Goal: Understand process/instructions

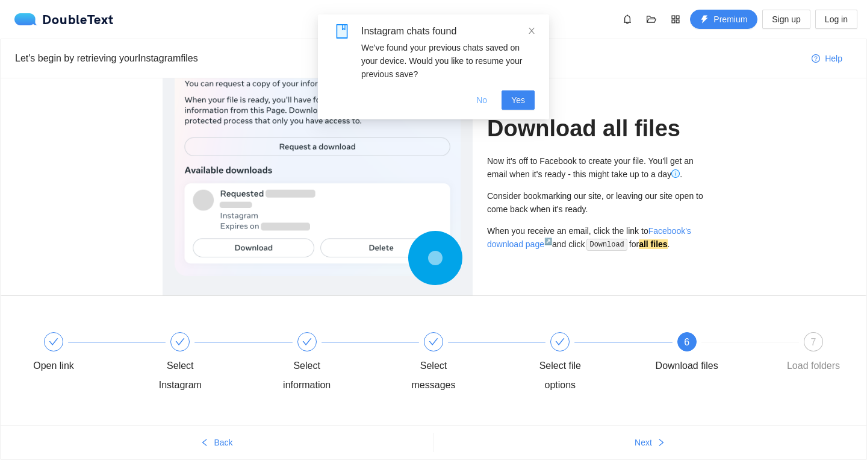
click at [478, 102] on span "No" at bounding box center [481, 99] width 11 height 13
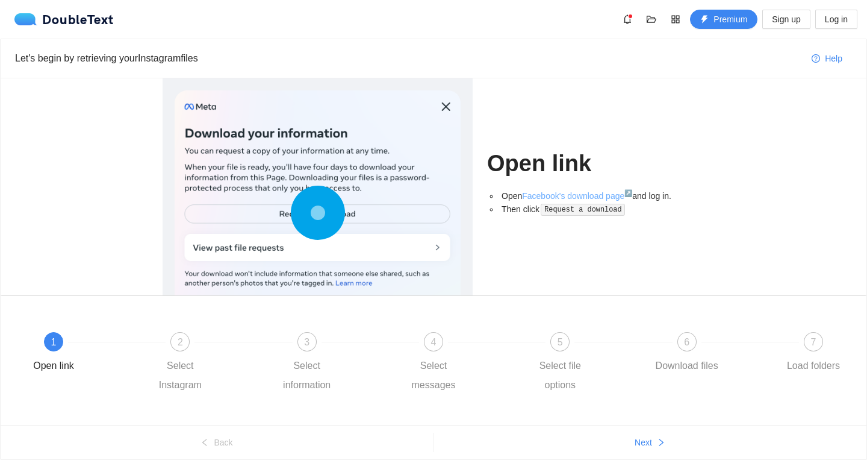
click at [599, 195] on link "Facebook's download page ↗" at bounding box center [577, 196] width 110 height 10
click at [184, 343] on div at bounding box center [243, 341] width 126 height 5
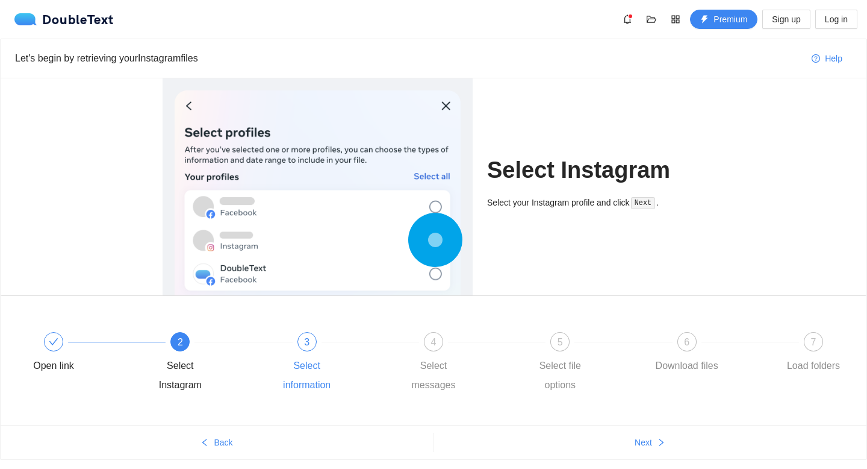
click at [321, 338] on div "3 Select information" at bounding box center [335, 363] width 126 height 63
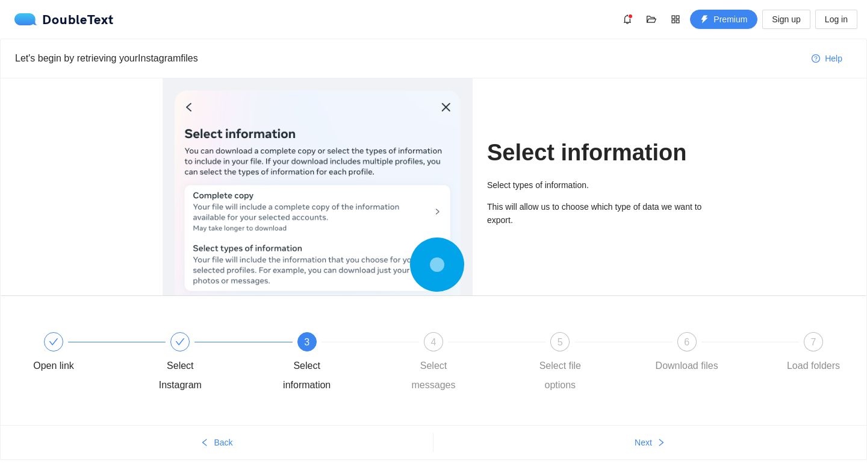
click at [321, 338] on div "3 Select information" at bounding box center [335, 363] width 126 height 63
click at [429, 352] on div "4 Select messages" at bounding box center [462, 363] width 126 height 63
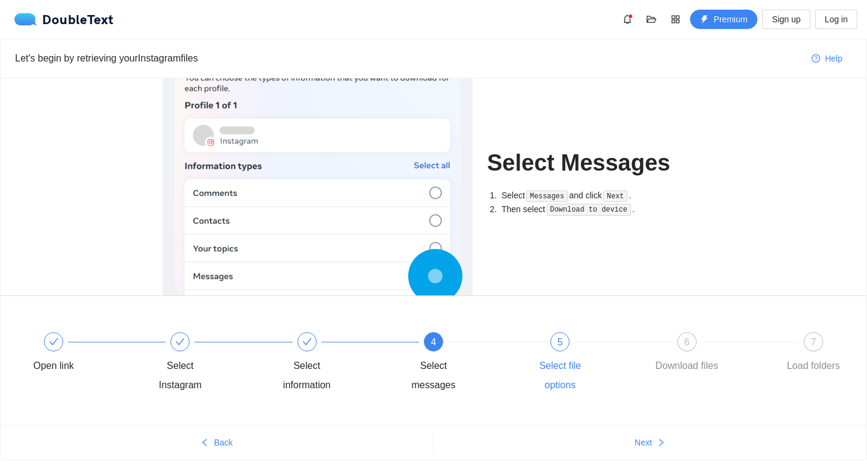
click at [558, 344] on span "5" at bounding box center [560, 342] width 5 height 10
